Goal: Task Accomplishment & Management: Use online tool/utility

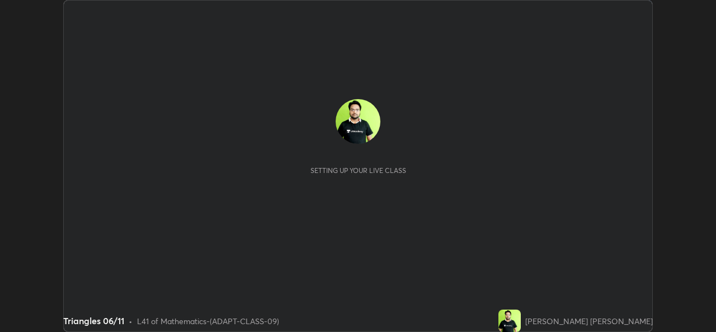
scroll to position [332, 716]
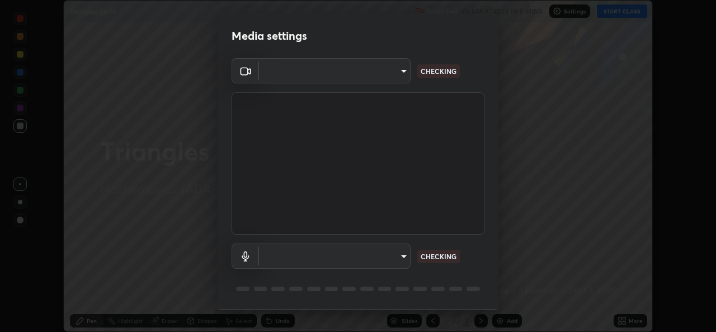
click at [386, 259] on body "Erase all Triangles 06/11 Recording CLASS STARTS IN 5 MINS Settings START CLASS…" at bounding box center [358, 166] width 716 height 332
type input "162a4bef6d5de59660943d10e2777e2613c591b7fe343c7323db06c6e3c7e835"
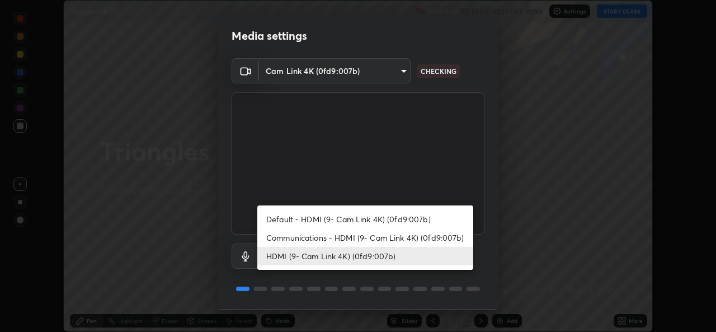
click at [373, 246] on li "Communications - HDMI (9- Cam Link 4K) (0fd9:007b)" at bounding box center [365, 237] width 216 height 18
type input "communications"
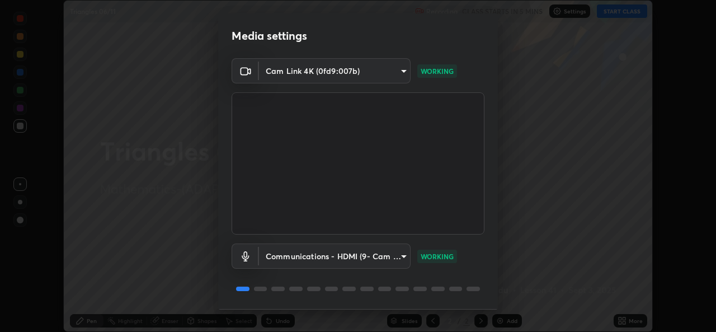
scroll to position [35, 0]
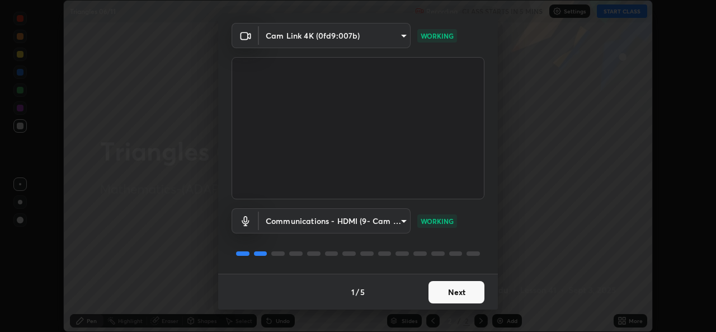
click at [455, 290] on button "Next" at bounding box center [457, 292] width 56 height 22
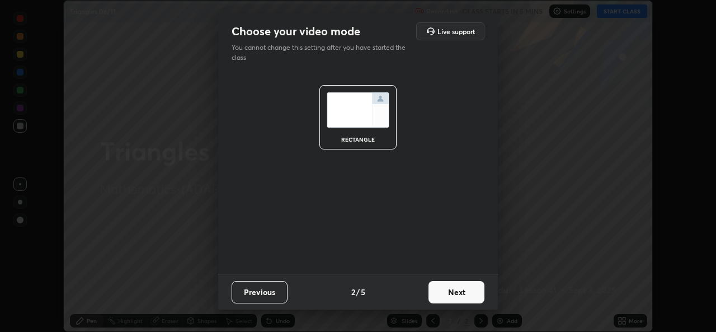
scroll to position [0, 0]
click at [455, 290] on button "Next" at bounding box center [457, 292] width 56 height 22
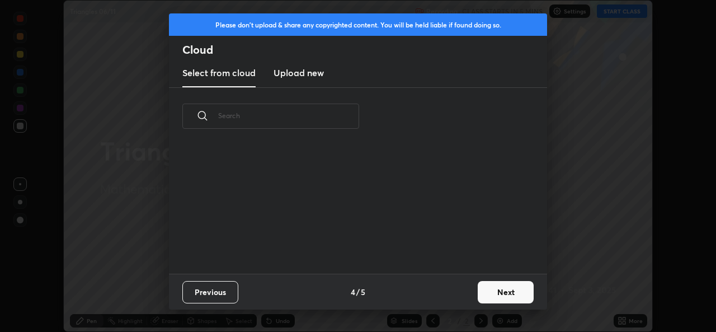
click at [465, 297] on div "Previous 4 / 5 Next" at bounding box center [358, 292] width 378 height 36
click at [468, 293] on div "Previous 4 / 5 Next" at bounding box center [358, 292] width 378 height 36
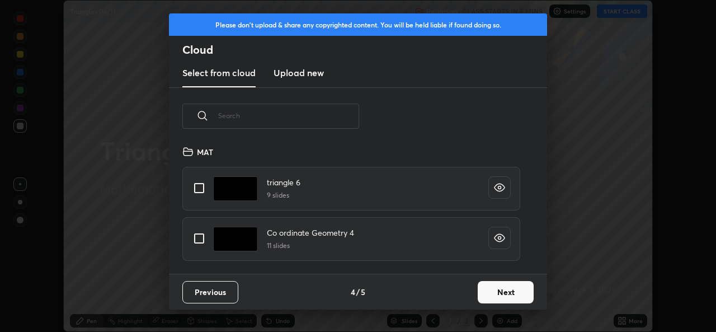
scroll to position [129, 359]
click at [493, 286] on button "Next" at bounding box center [506, 292] width 56 height 22
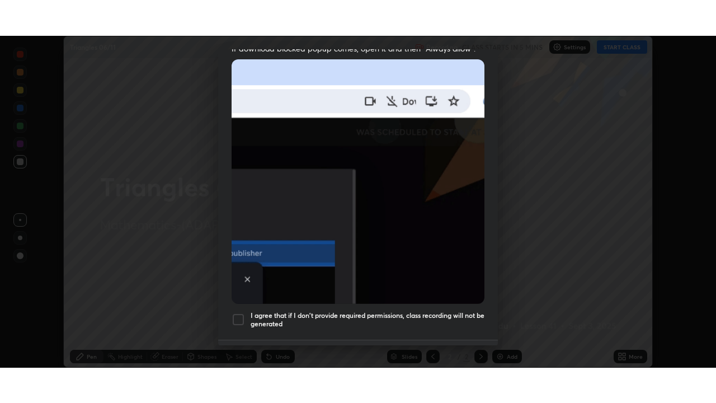
scroll to position [264, 0]
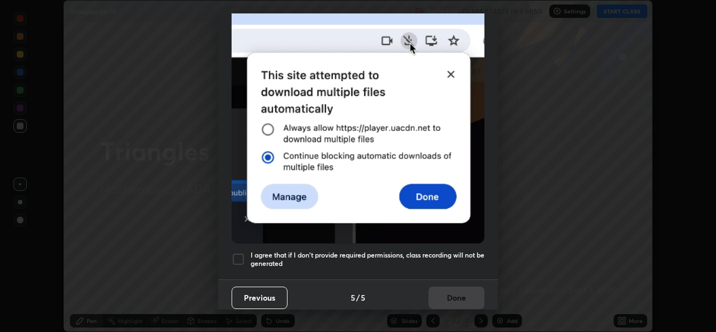
click at [241, 257] on div at bounding box center [238, 258] width 13 height 13
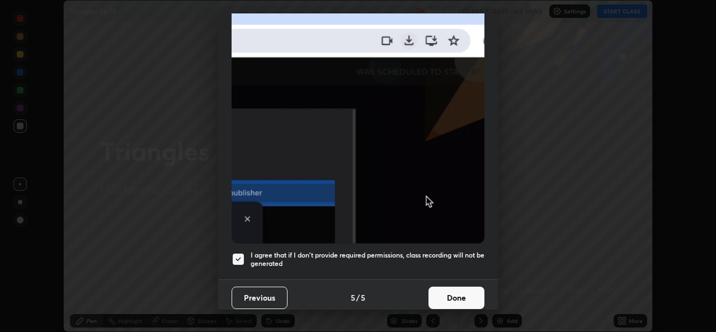
click at [446, 297] on button "Done" at bounding box center [457, 297] width 56 height 22
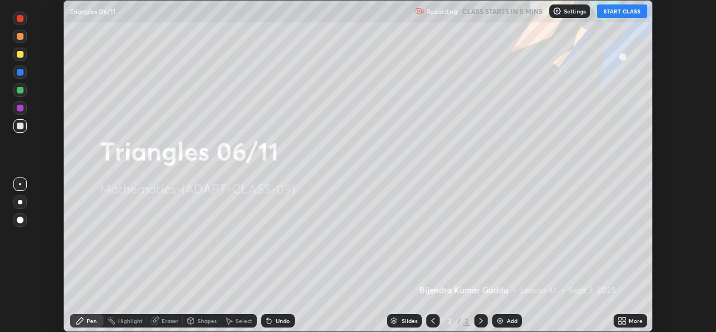
click at [625, 323] on icon at bounding box center [624, 322] width 3 height 3
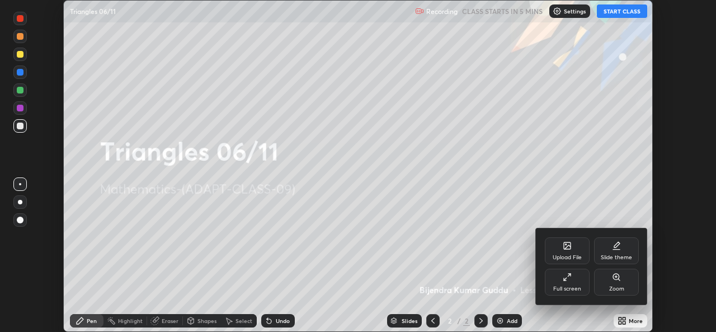
click at [566, 289] on div "Full screen" at bounding box center [567, 289] width 28 height 6
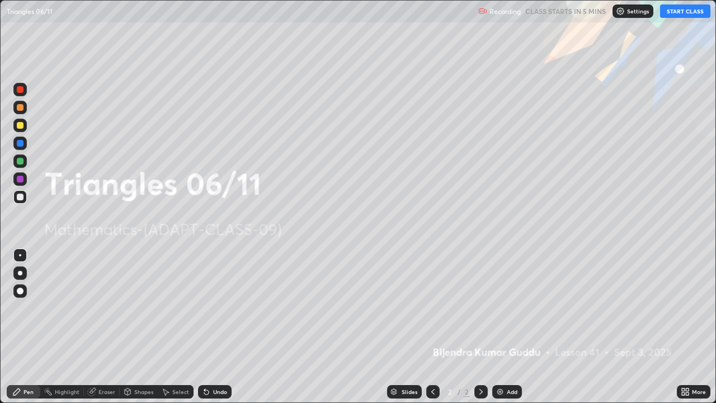
scroll to position [403, 716]
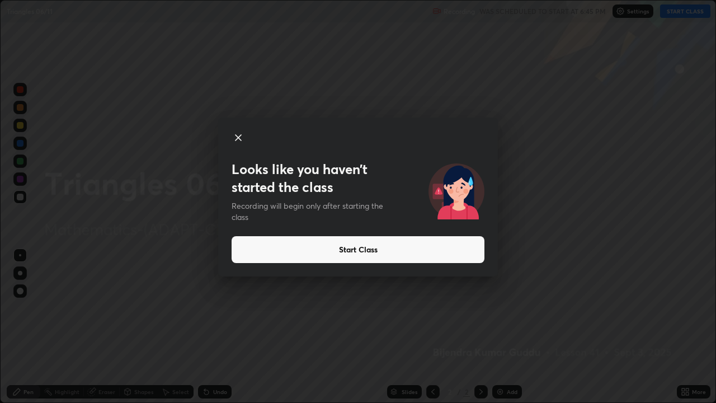
click at [300, 248] on button "Start Class" at bounding box center [358, 249] width 253 height 27
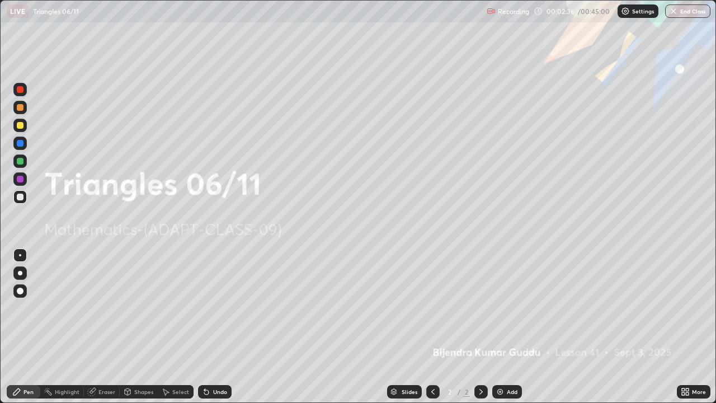
click at [716, 318] on div "Setting up your live class" at bounding box center [358, 201] width 716 height 403
